Goal: Information Seeking & Learning: Check status

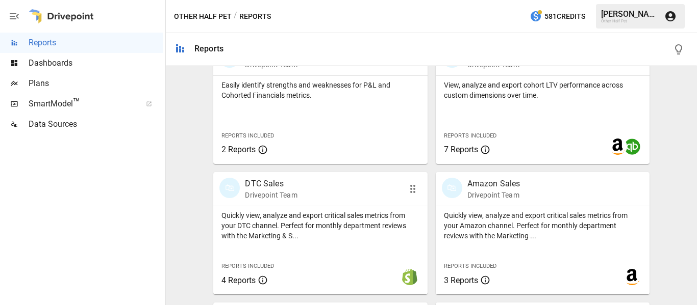
scroll to position [510, 0]
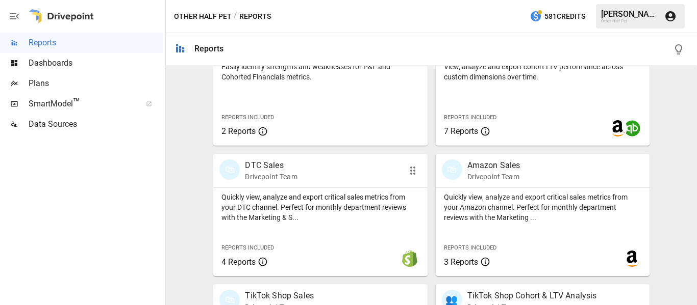
click at [274, 159] on div "🛍 DTC Sales Drivepoint Team" at bounding box center [320, 171] width 214 height 34
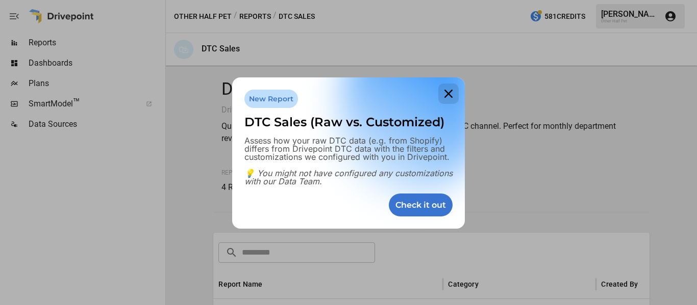
click at [443, 87] on icon at bounding box center [448, 94] width 20 height 20
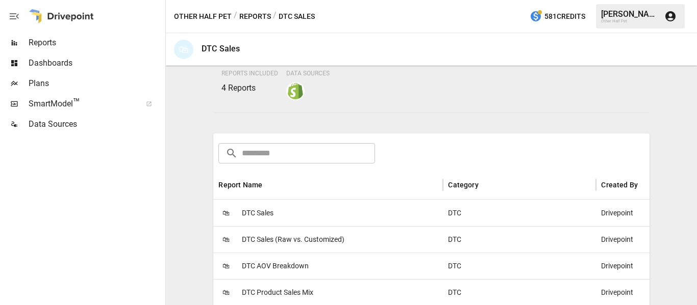
scroll to position [204, 0]
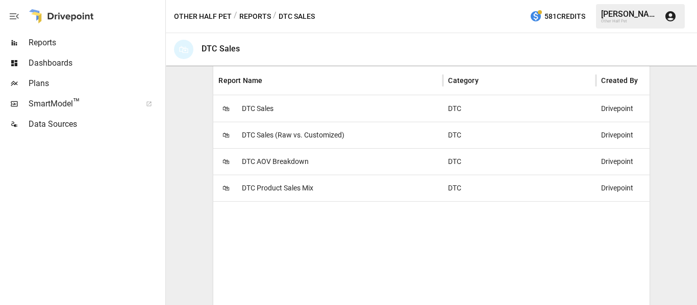
click at [274, 189] on span "DTC Product Sales Mix" at bounding box center [277, 188] width 71 height 26
